Goal: Information Seeking & Learning: Learn about a topic

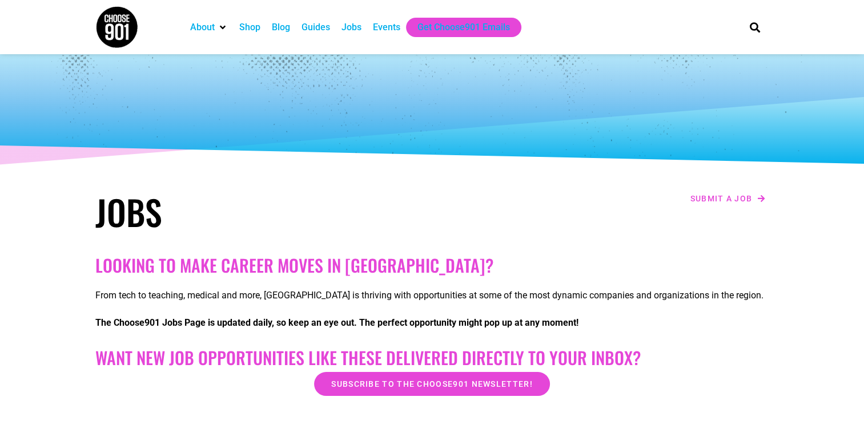
click at [347, 25] on div "Jobs" at bounding box center [351, 28] width 20 height 14
click at [360, 23] on div "Jobs" at bounding box center [351, 28] width 20 height 14
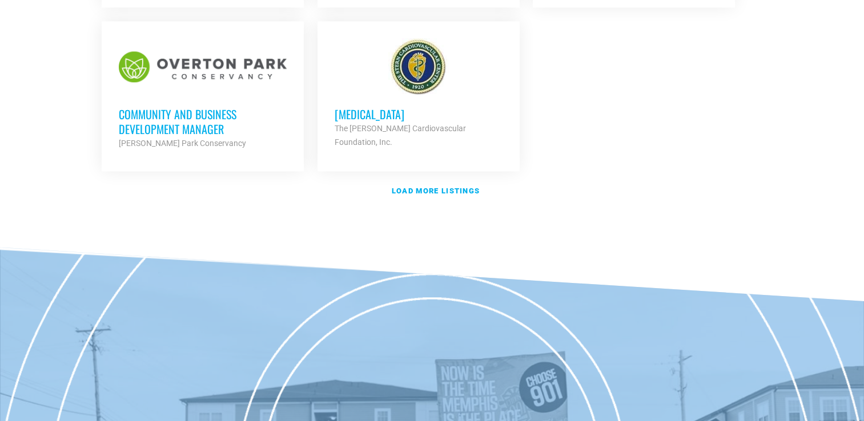
scroll to position [1285, 0]
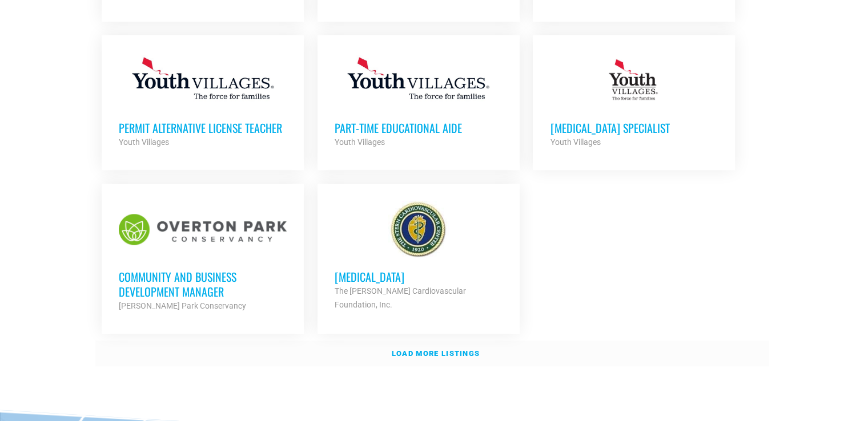
click at [468, 349] on strong "Load more listings" at bounding box center [436, 353] width 88 height 9
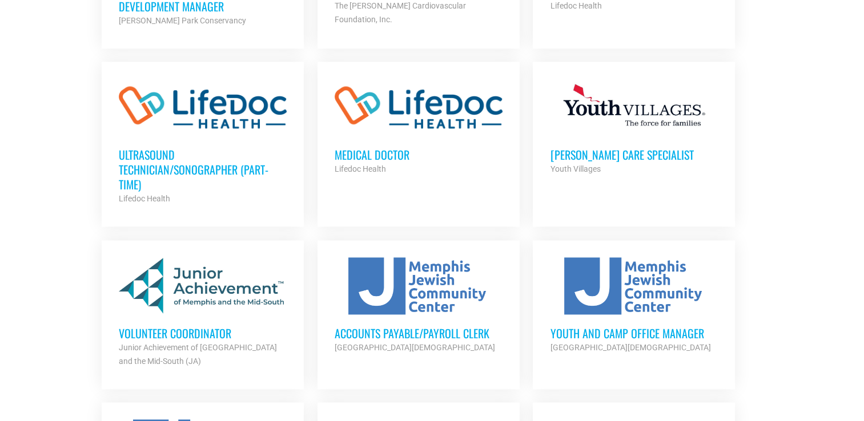
scroll to position [1342, 0]
